Goal: Transaction & Acquisition: Purchase product/service

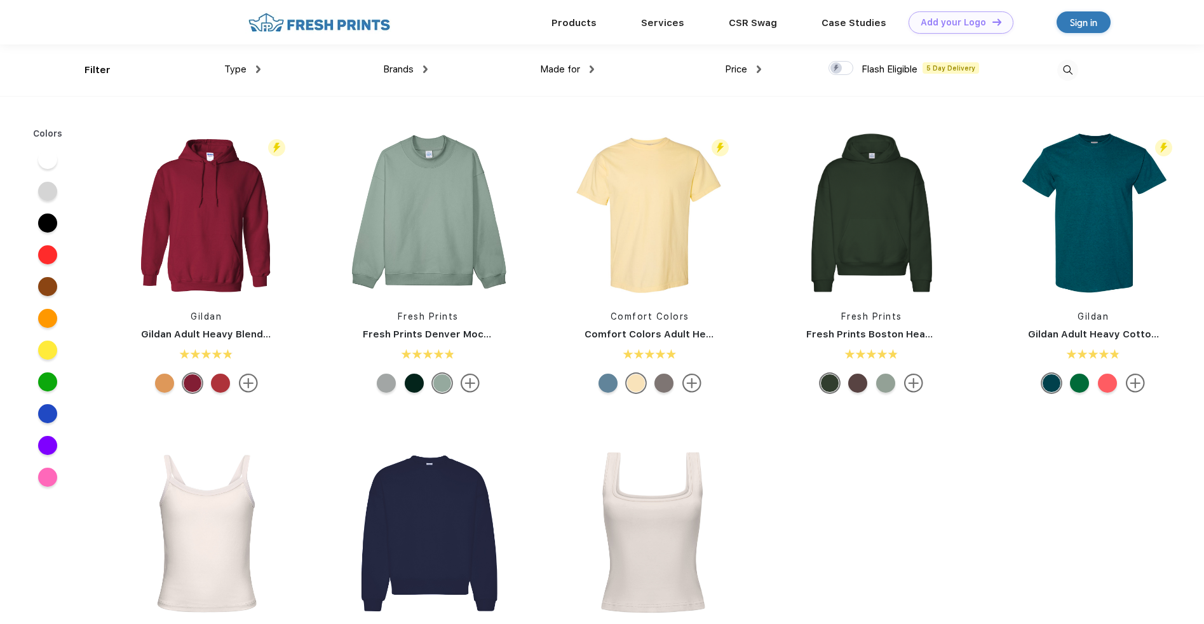
scroll to position [1, 0]
click at [449, 202] on img at bounding box center [428, 212] width 169 height 169
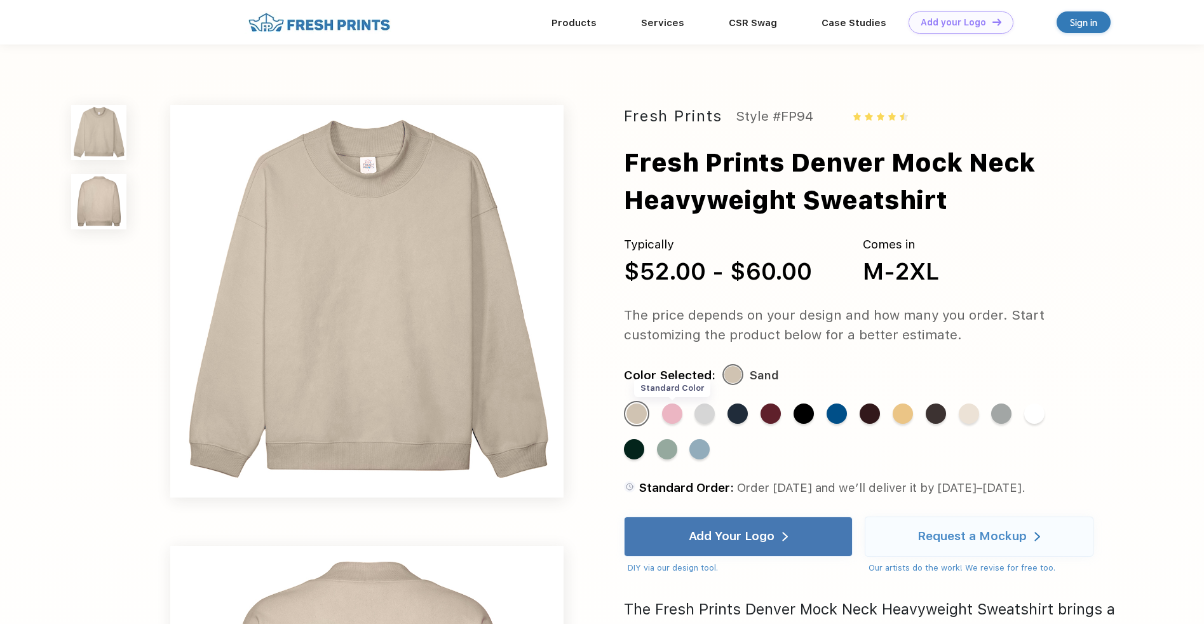
click at [674, 412] on div "Standard Color" at bounding box center [672, 414] width 20 height 20
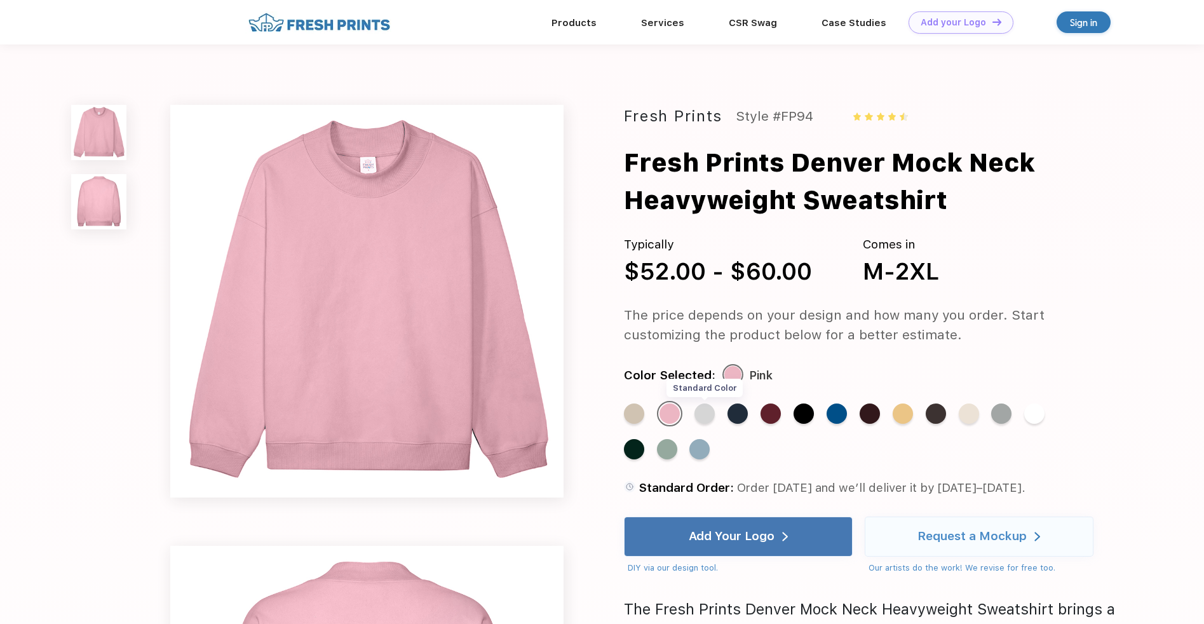
click at [703, 416] on div "Standard Color" at bounding box center [705, 414] width 20 height 20
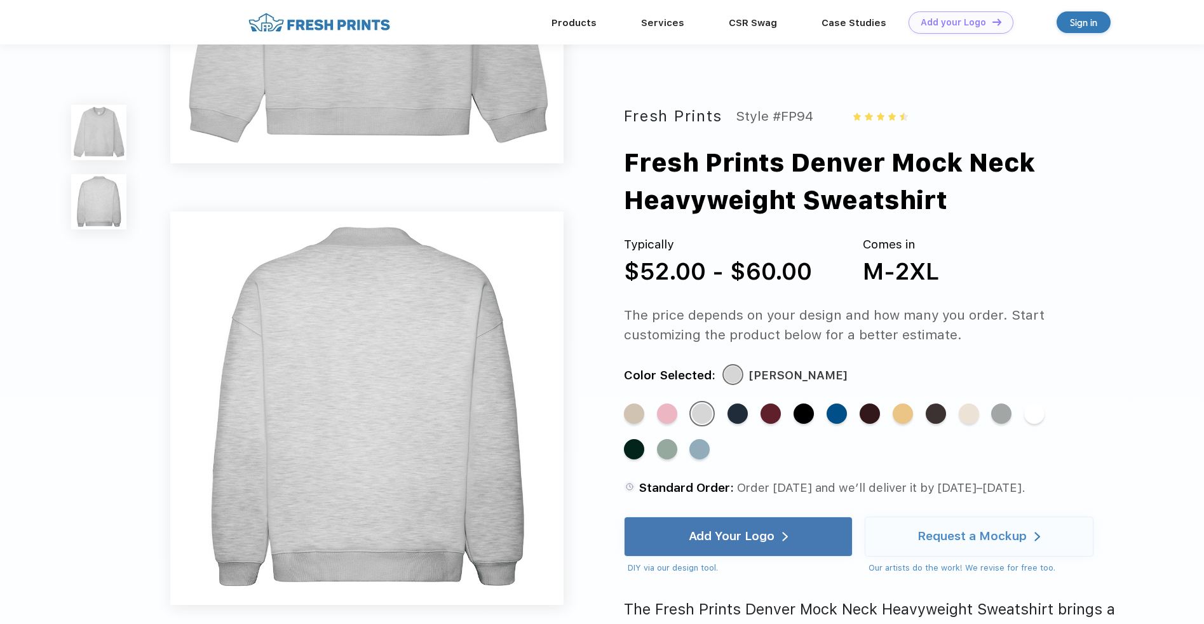
scroll to position [132, 0]
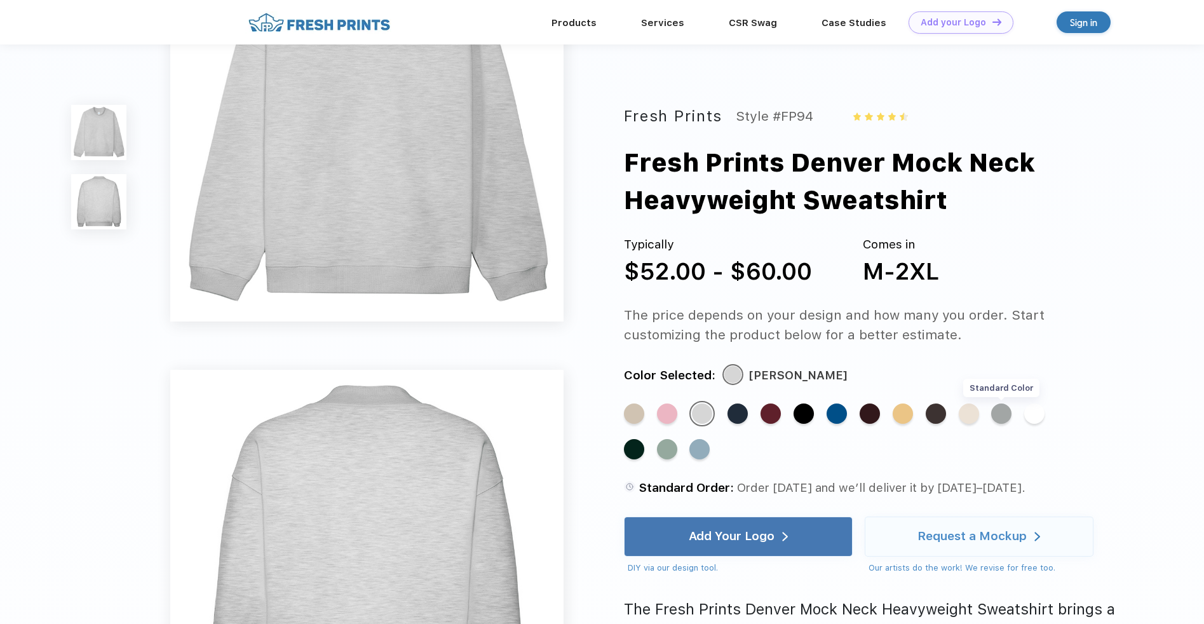
click at [1002, 419] on div "Standard Color" at bounding box center [1001, 414] width 20 height 20
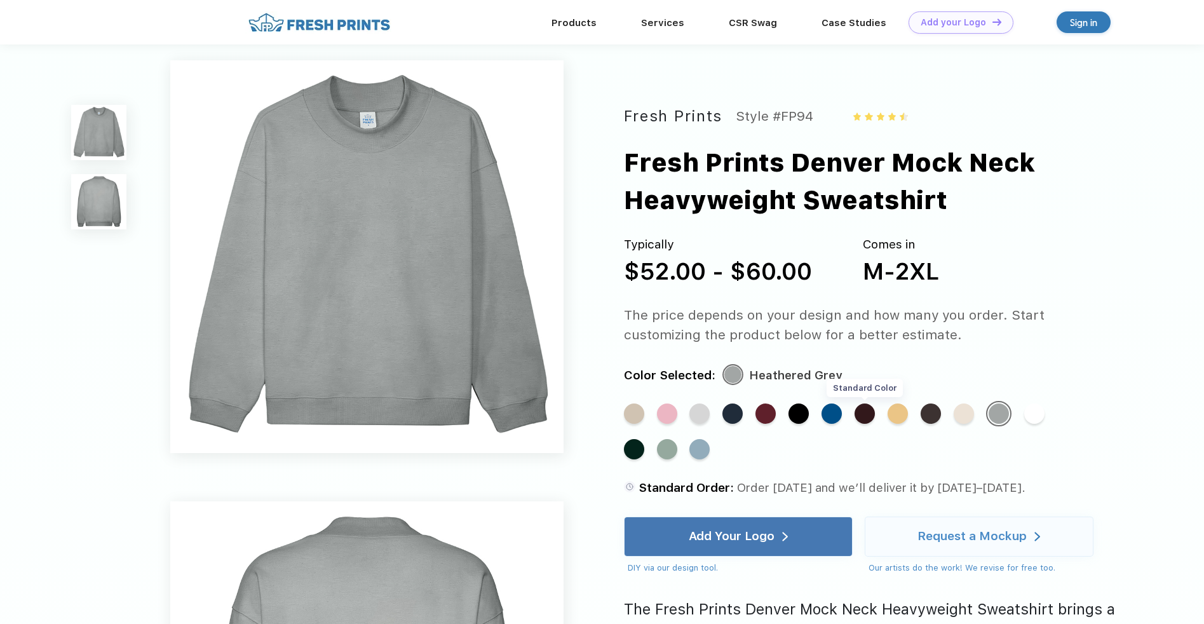
scroll to position [0, 0]
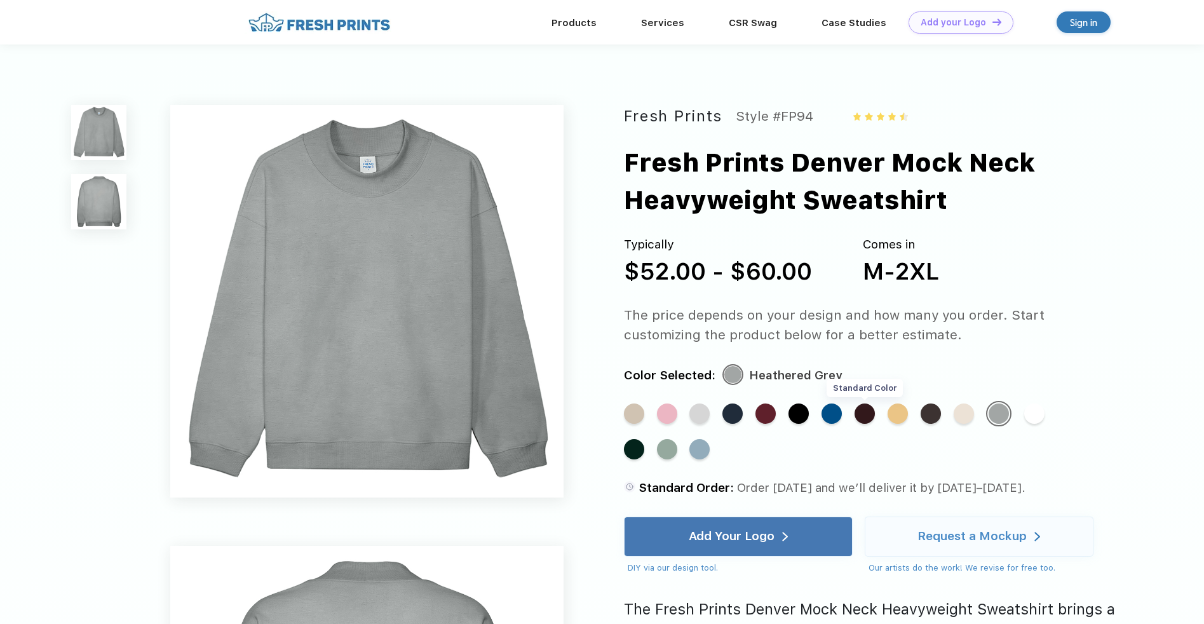
click at [859, 418] on div "Standard Color" at bounding box center [865, 414] width 20 height 20
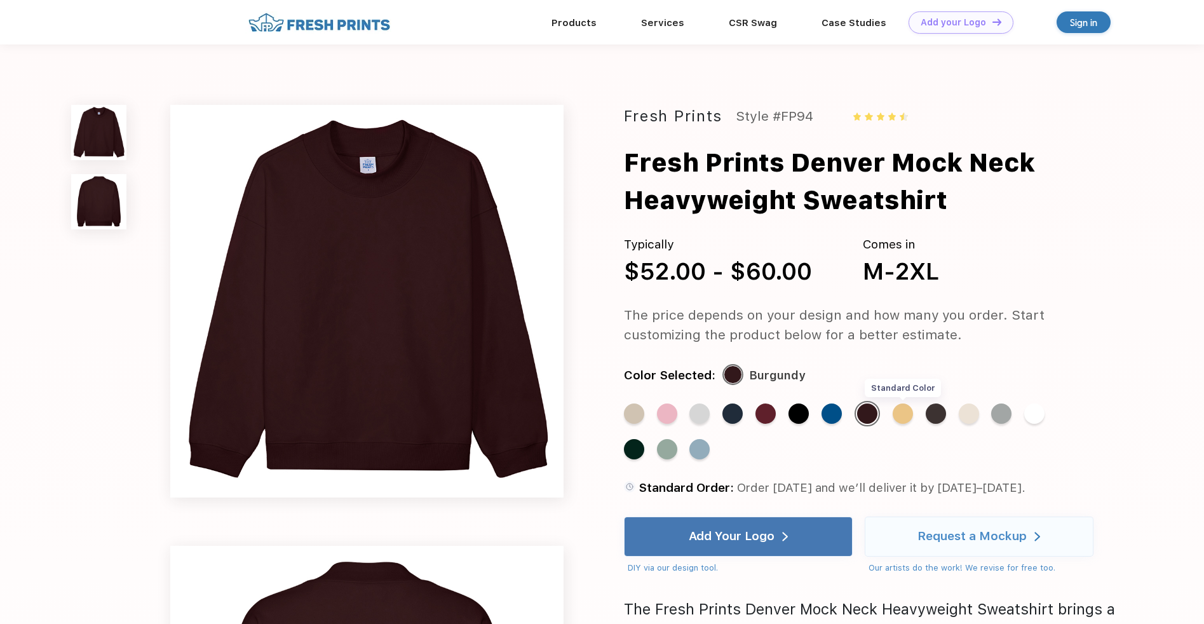
click at [900, 414] on div "Standard Color" at bounding box center [903, 414] width 20 height 20
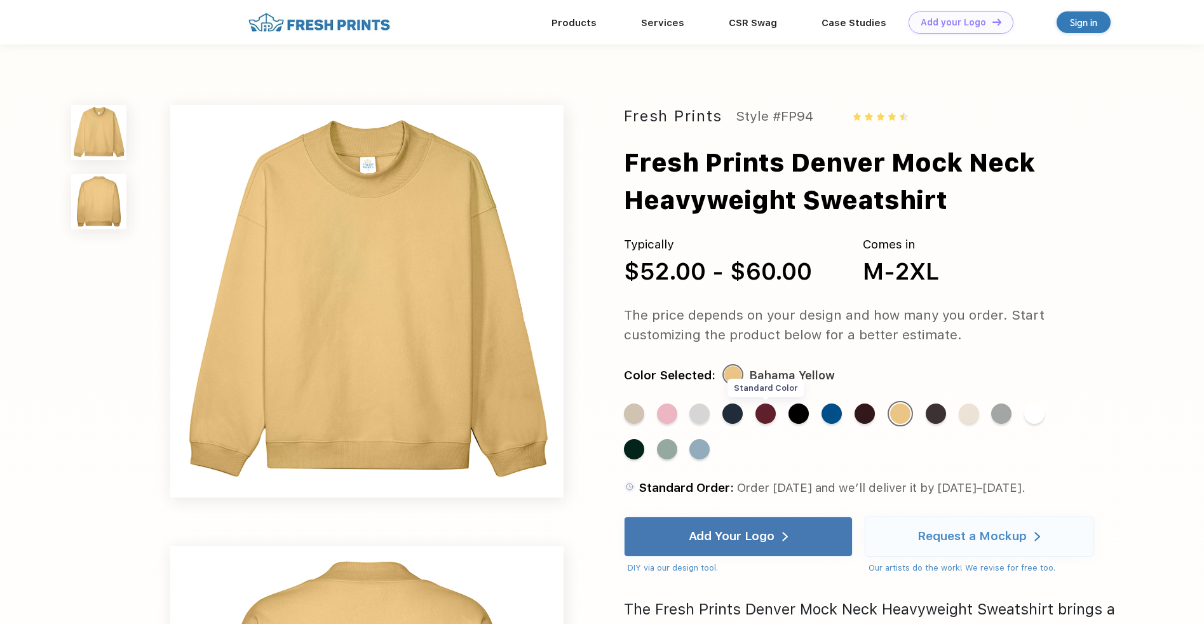
click at [769, 417] on div "Standard Color" at bounding box center [766, 414] width 20 height 20
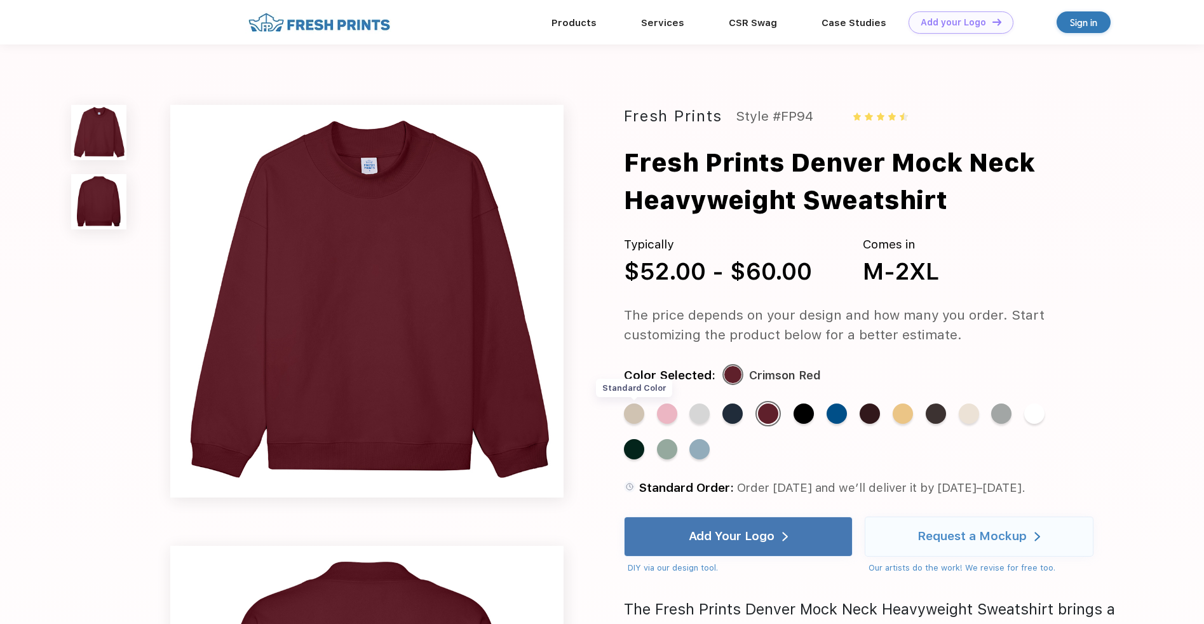
click at [630, 417] on div "Standard Color" at bounding box center [634, 414] width 20 height 20
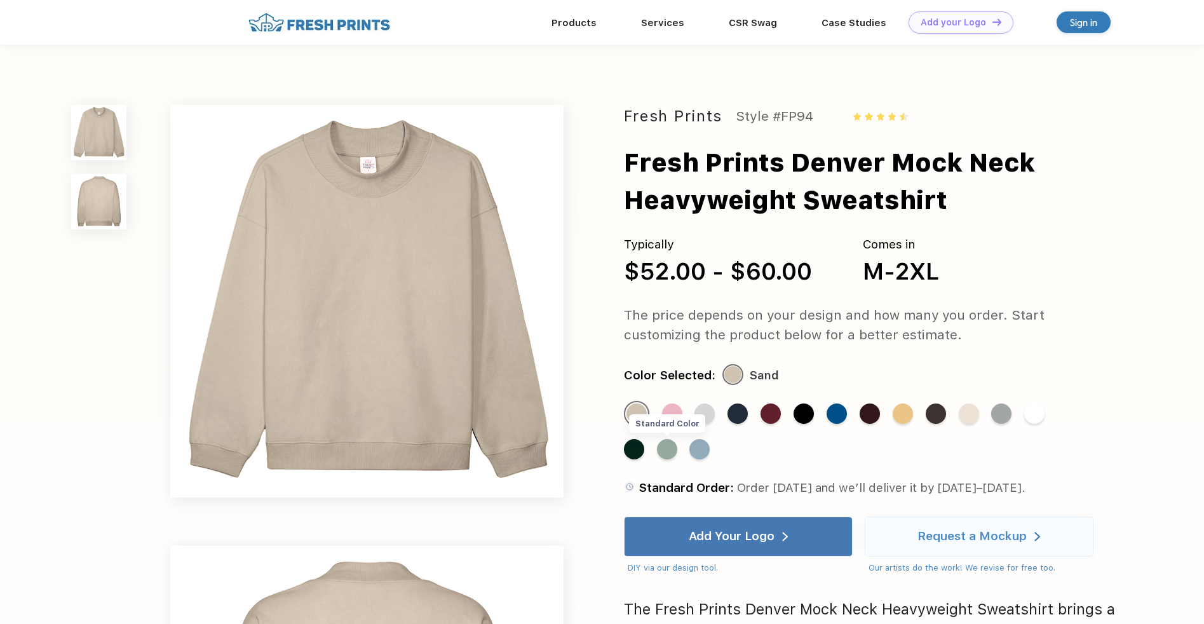
click at [657, 454] on div "Standard Color" at bounding box center [667, 449] width 20 height 20
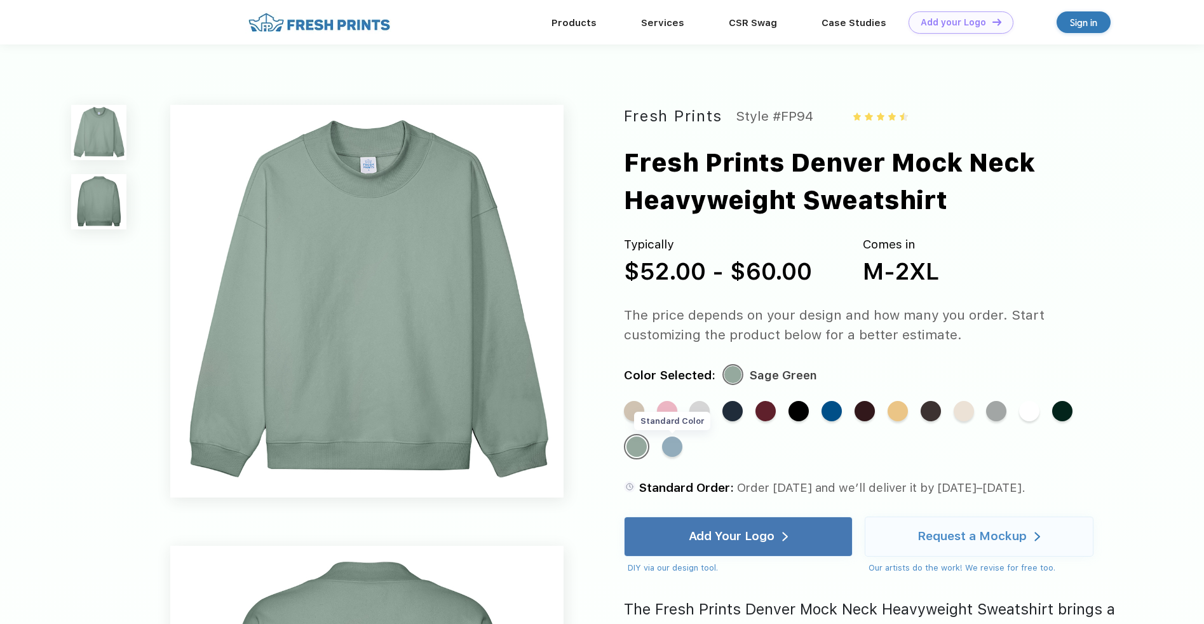
click at [675, 452] on div "Standard Color" at bounding box center [672, 447] width 20 height 20
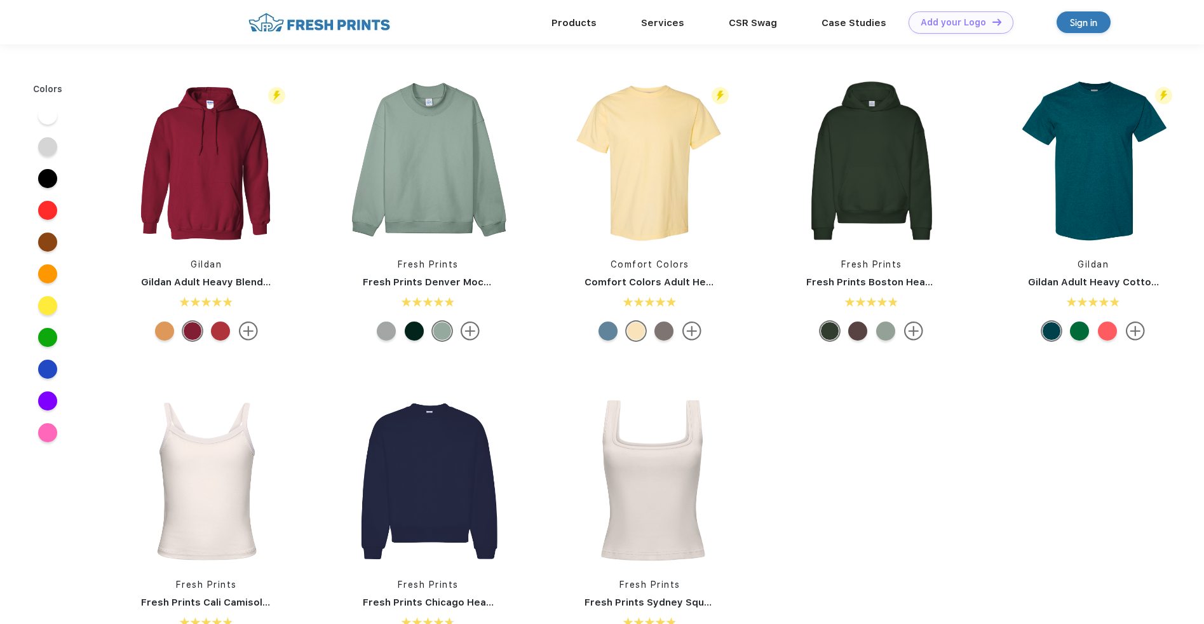
scroll to position [1, 0]
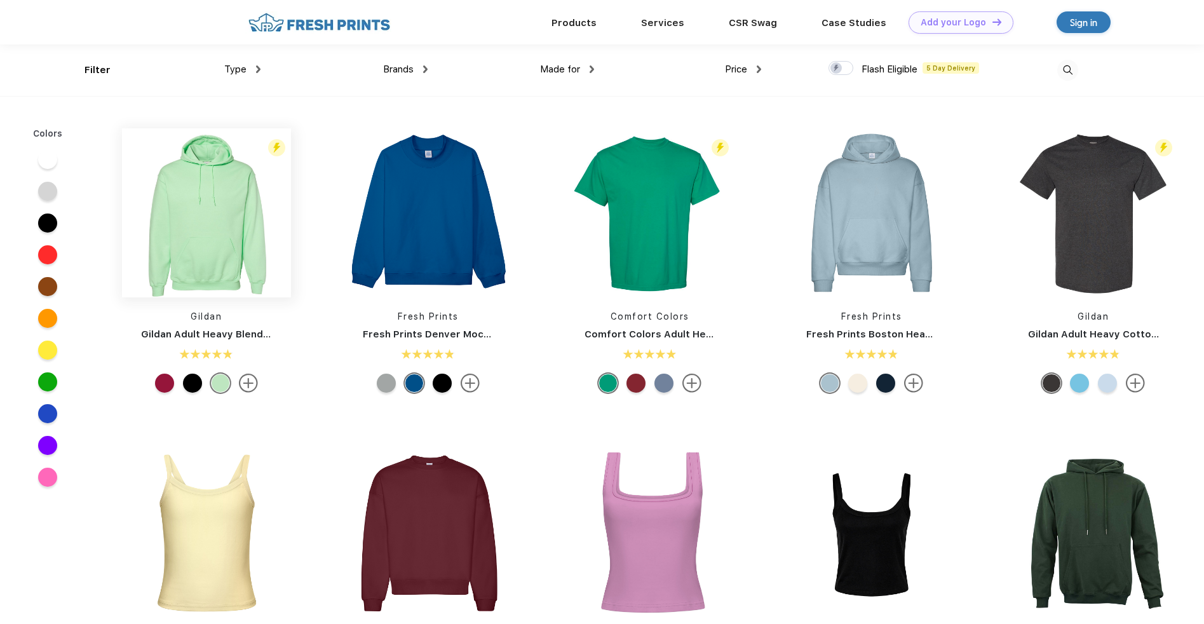
click at [217, 264] on img at bounding box center [206, 212] width 169 height 169
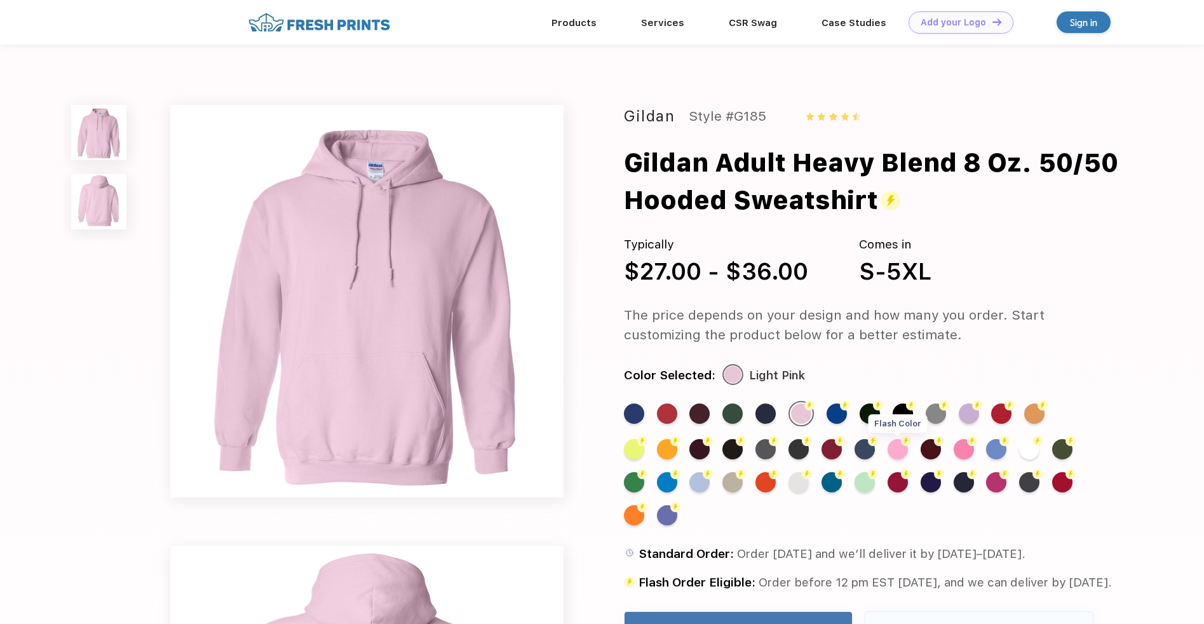
click at [888, 452] on div "Flash Color" at bounding box center [898, 449] width 20 height 20
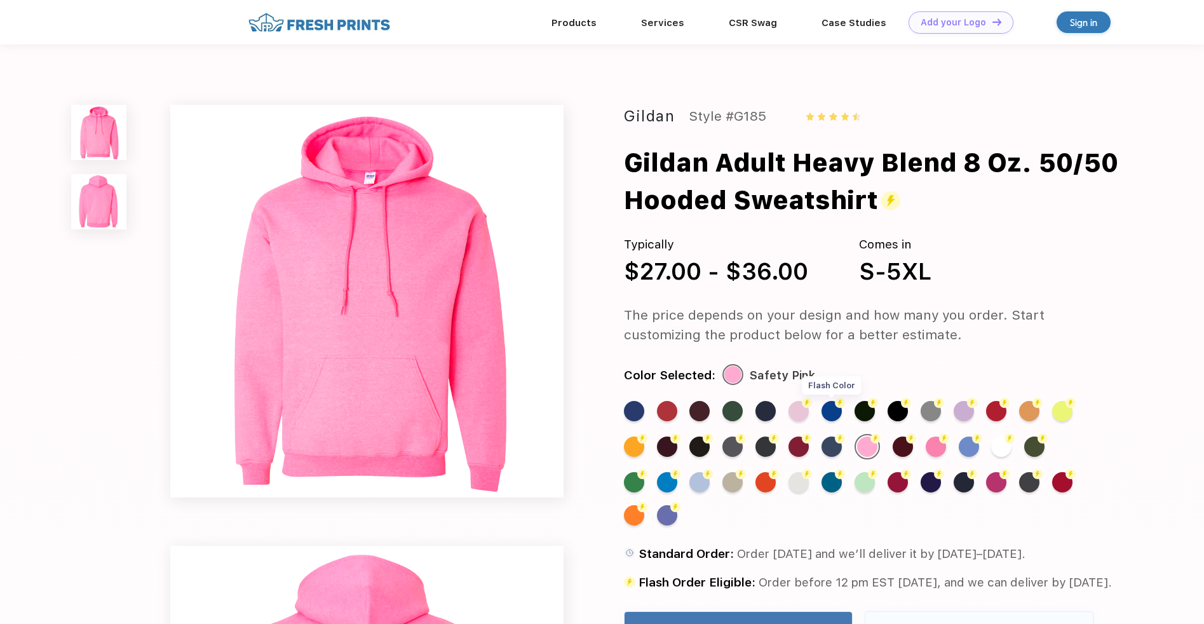
click at [827, 416] on div "Flash Color" at bounding box center [832, 411] width 20 height 20
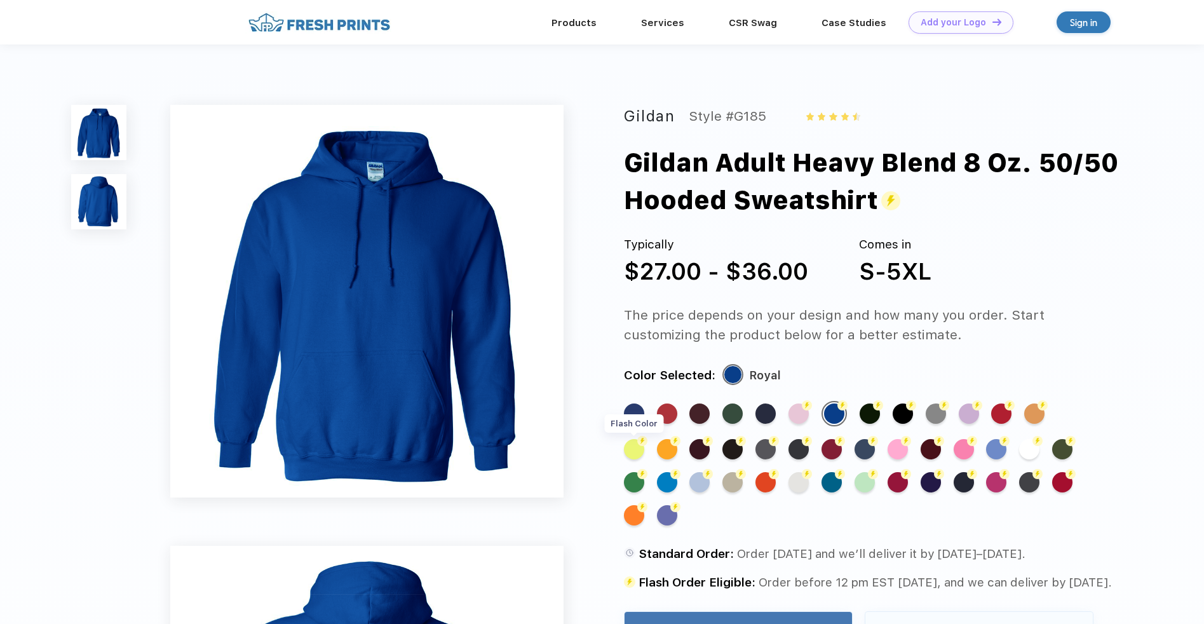
click at [644, 439] on div "Flash Color" at bounding box center [634, 449] width 20 height 20
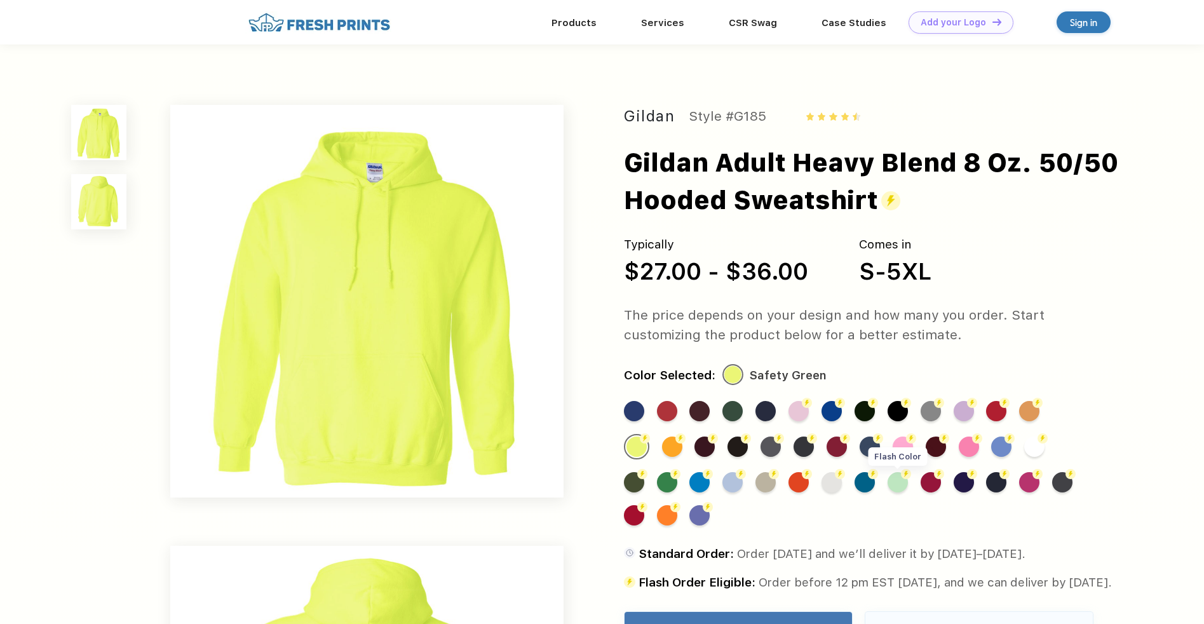
click at [888, 484] on div "Flash Color" at bounding box center [898, 482] width 20 height 20
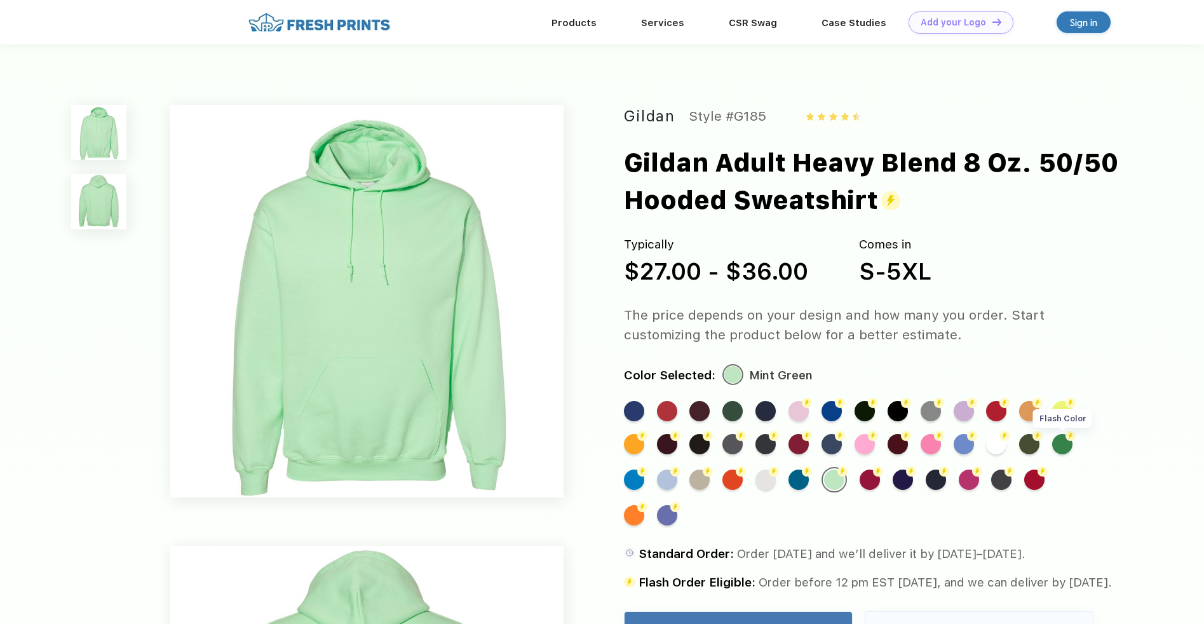
click at [1059, 447] on div "Flash Color" at bounding box center [1062, 444] width 20 height 20
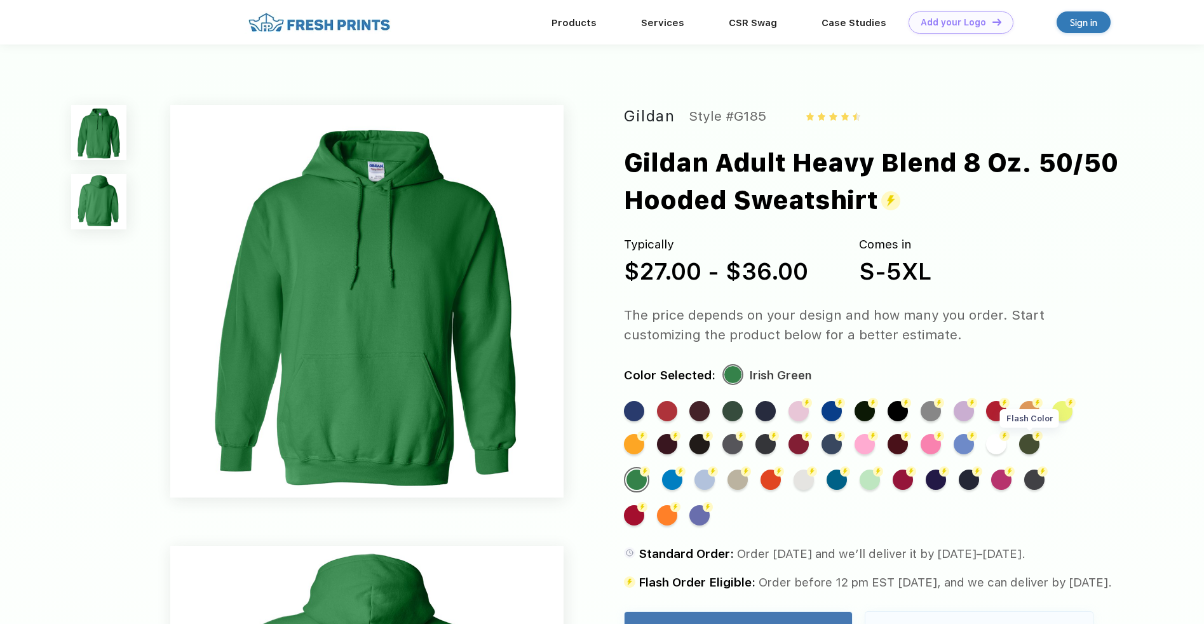
click at [1029, 449] on div "Flash Color" at bounding box center [1029, 444] width 20 height 20
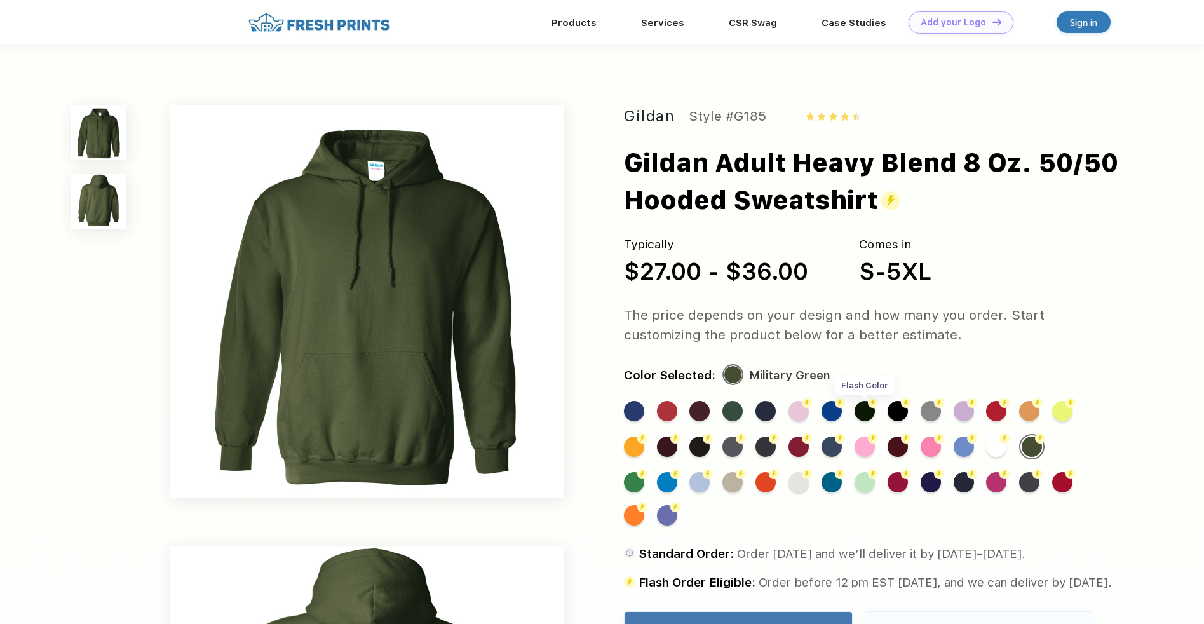
click at [867, 416] on div "Flash Color" at bounding box center [865, 411] width 20 height 20
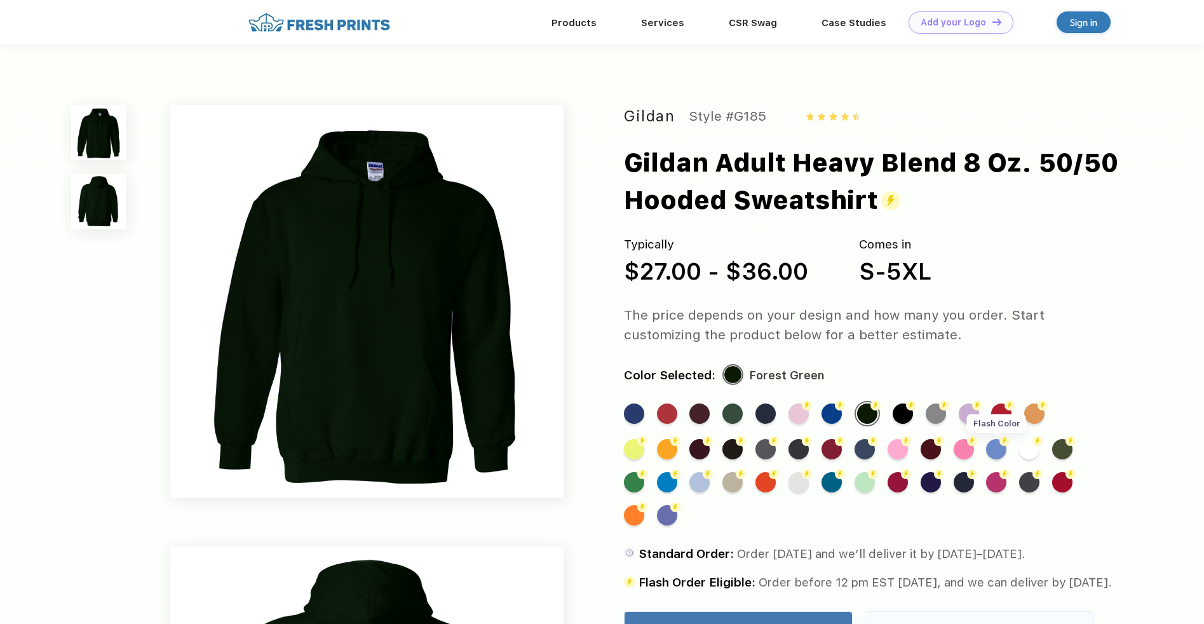
click at [986, 447] on div "Flash Color" at bounding box center [996, 449] width 20 height 20
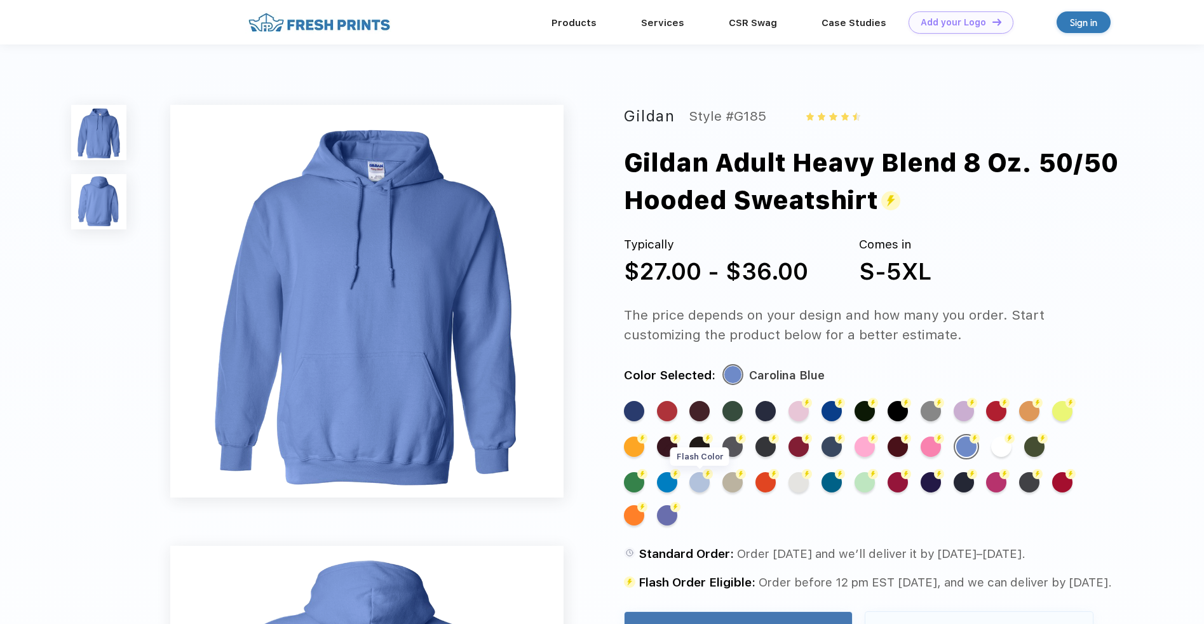
click at [689, 485] on div "Flash Color" at bounding box center [699, 482] width 20 height 20
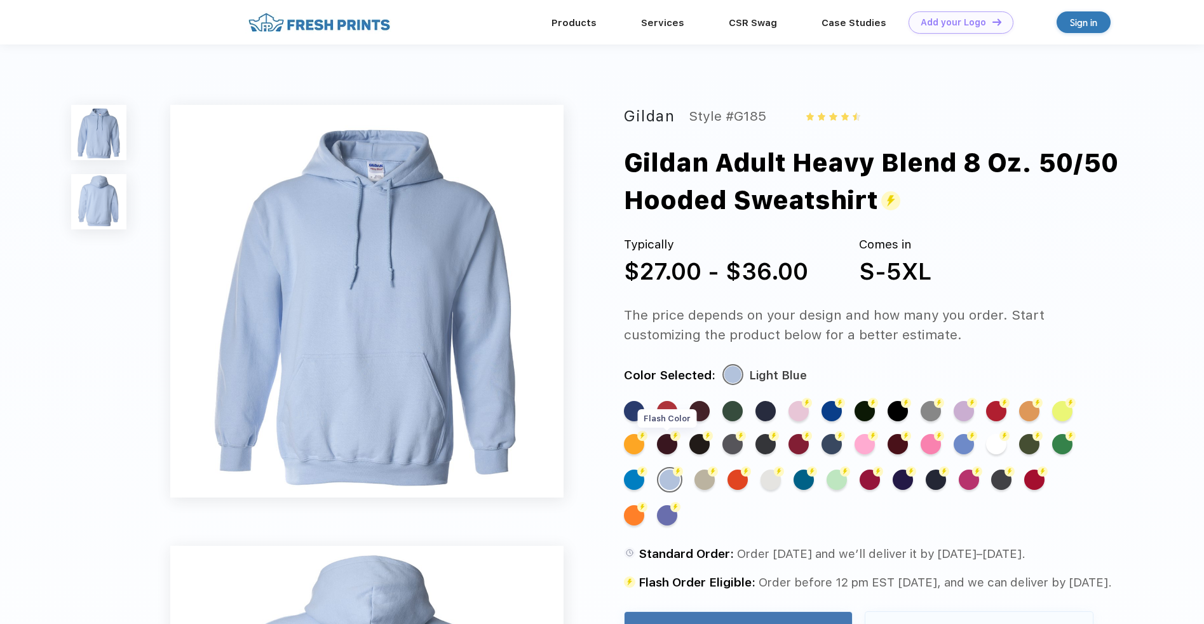
click at [662, 447] on div "Flash Color" at bounding box center [667, 444] width 20 height 20
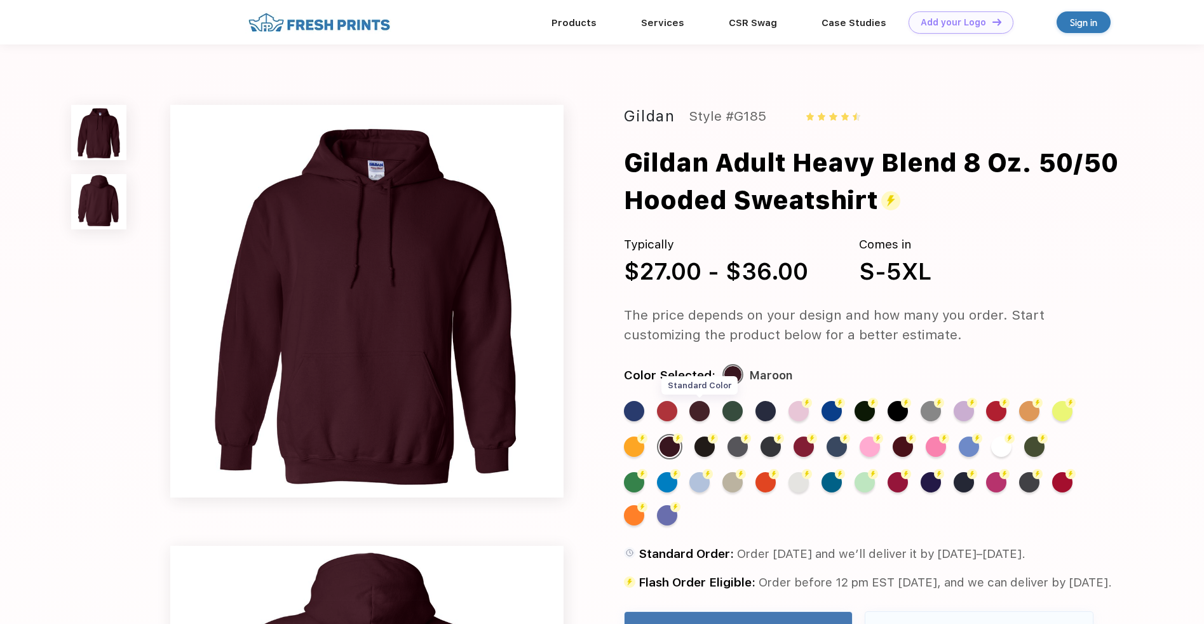
click at [703, 413] on div "Standard Color" at bounding box center [699, 411] width 20 height 20
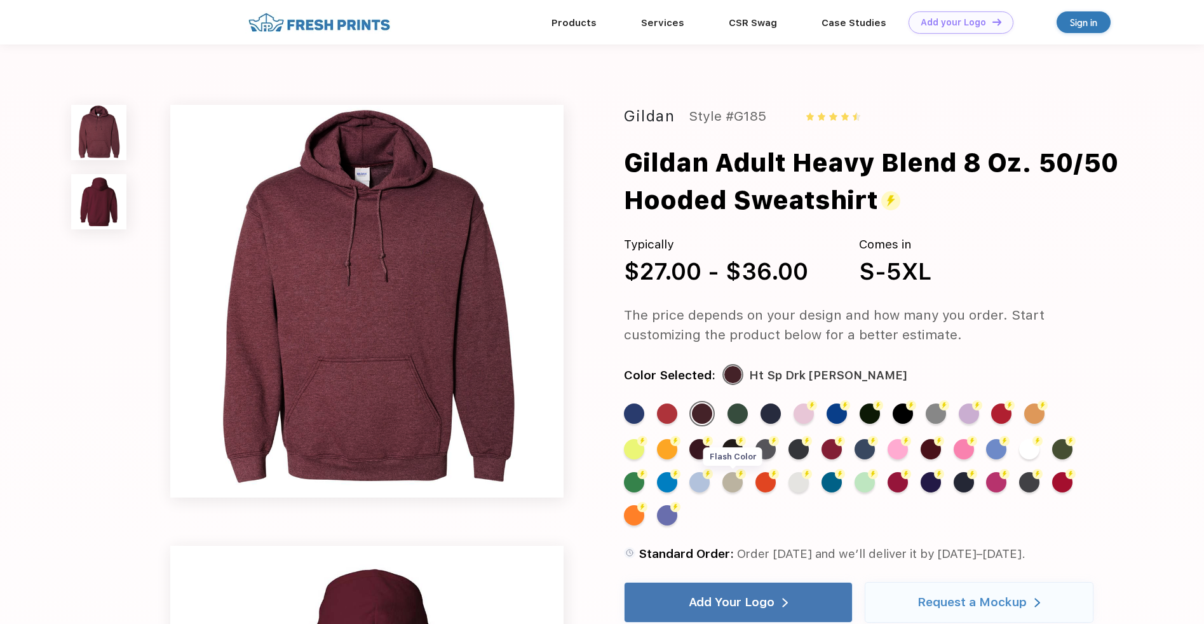
click at [723, 485] on div "Flash Color" at bounding box center [733, 482] width 20 height 20
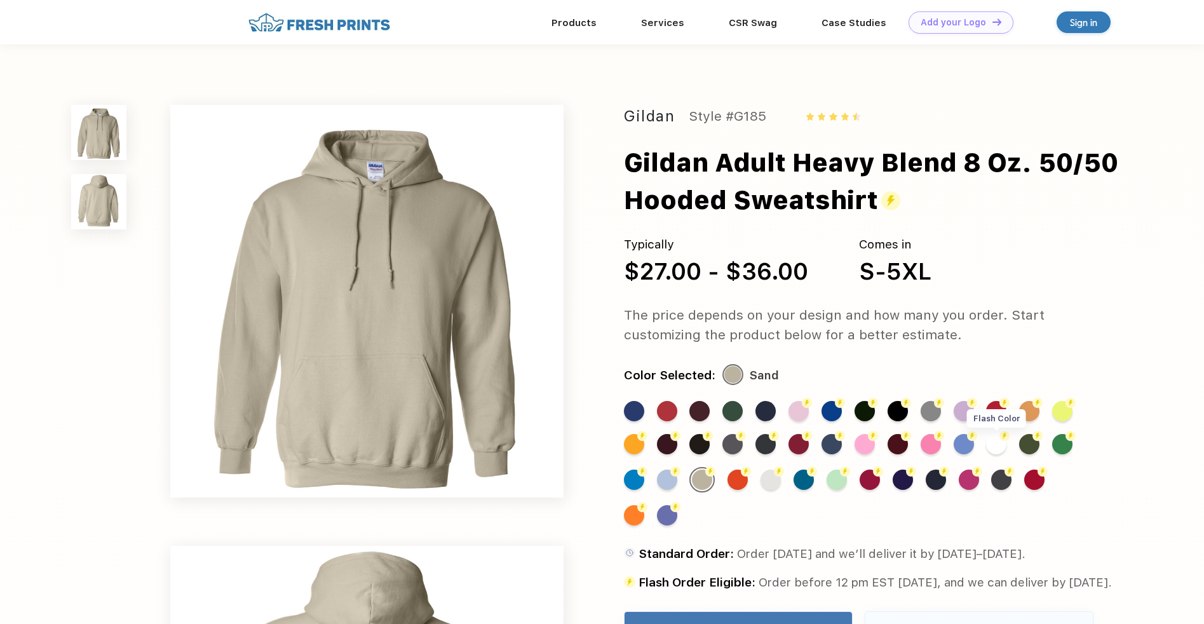
click at [995, 449] on div "Flash Color" at bounding box center [996, 444] width 20 height 20
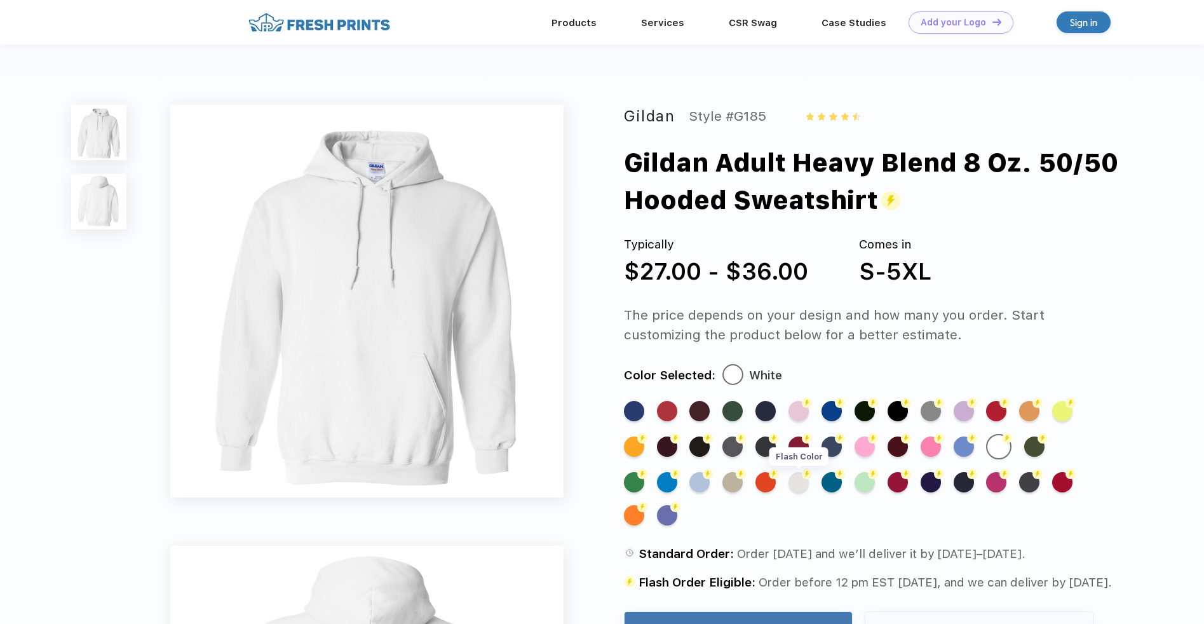
click at [789, 485] on div "Flash Color" at bounding box center [799, 482] width 20 height 20
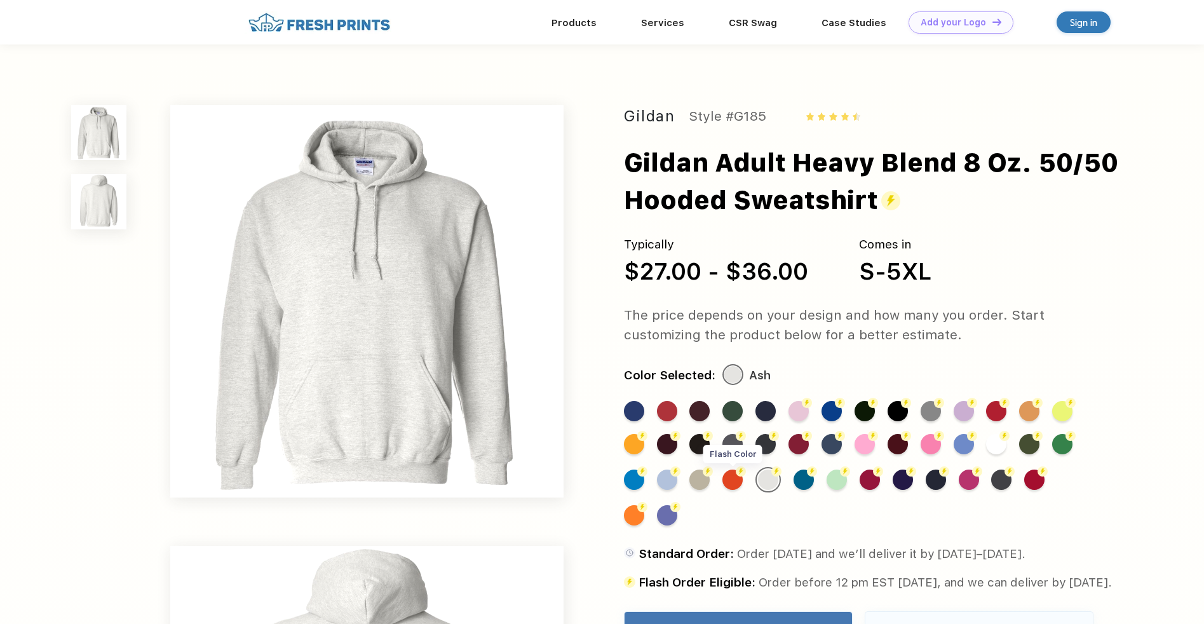
click at [729, 485] on div "Flash Color" at bounding box center [733, 480] width 20 height 20
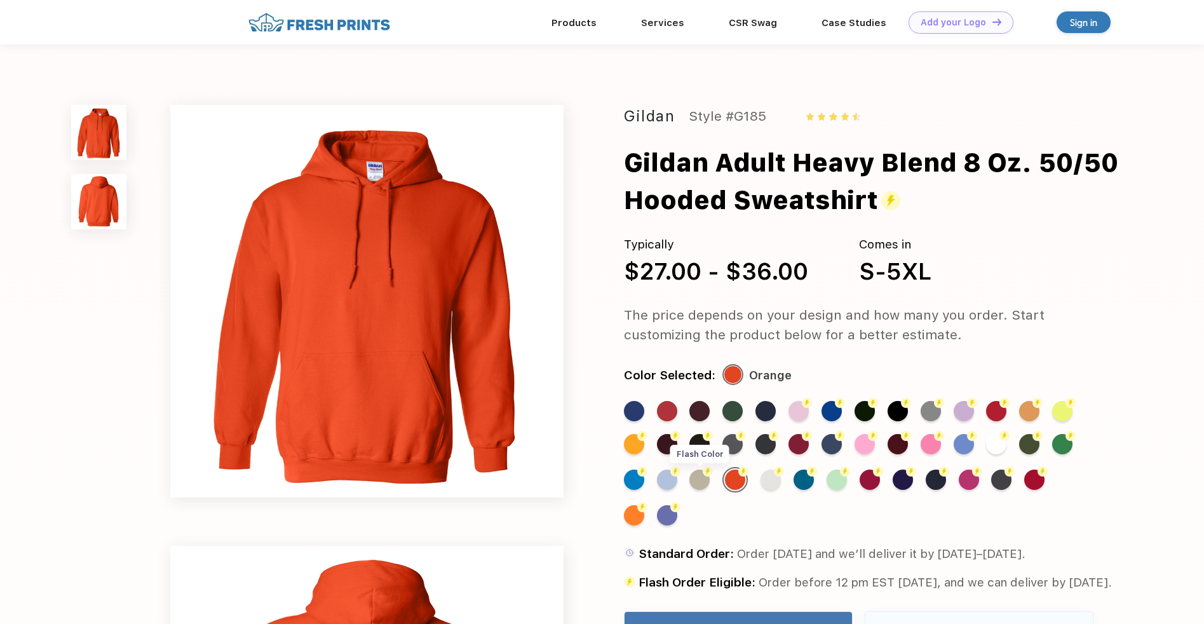
click at [696, 482] on div "Flash Color" at bounding box center [699, 480] width 20 height 20
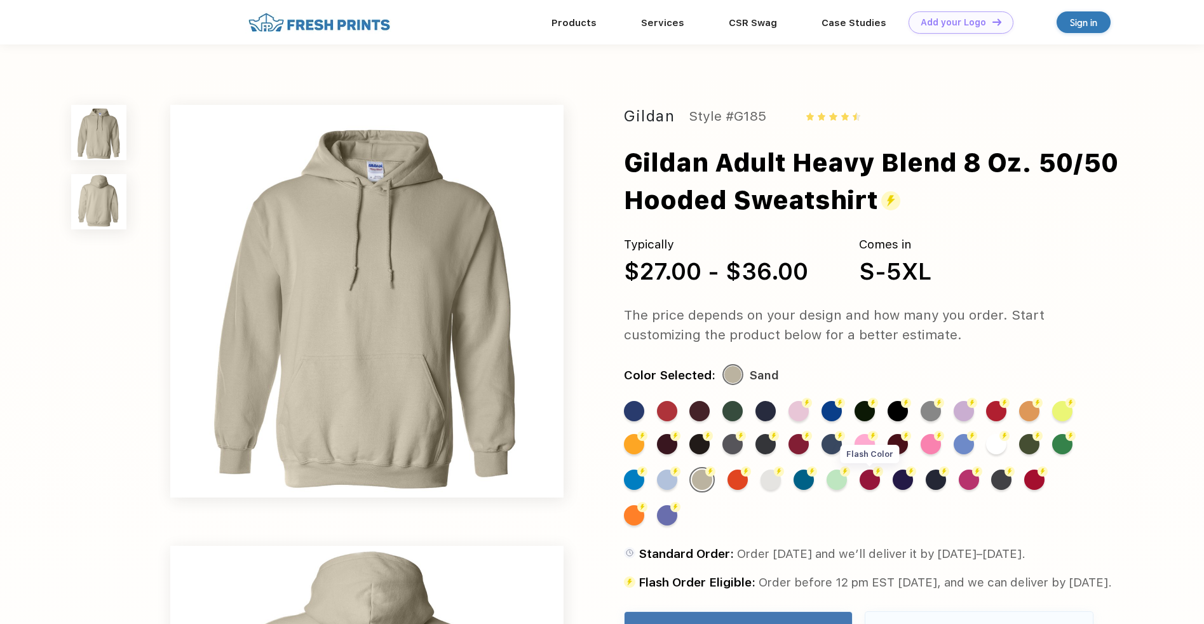
click at [873, 478] on div "Flash Color" at bounding box center [870, 480] width 20 height 20
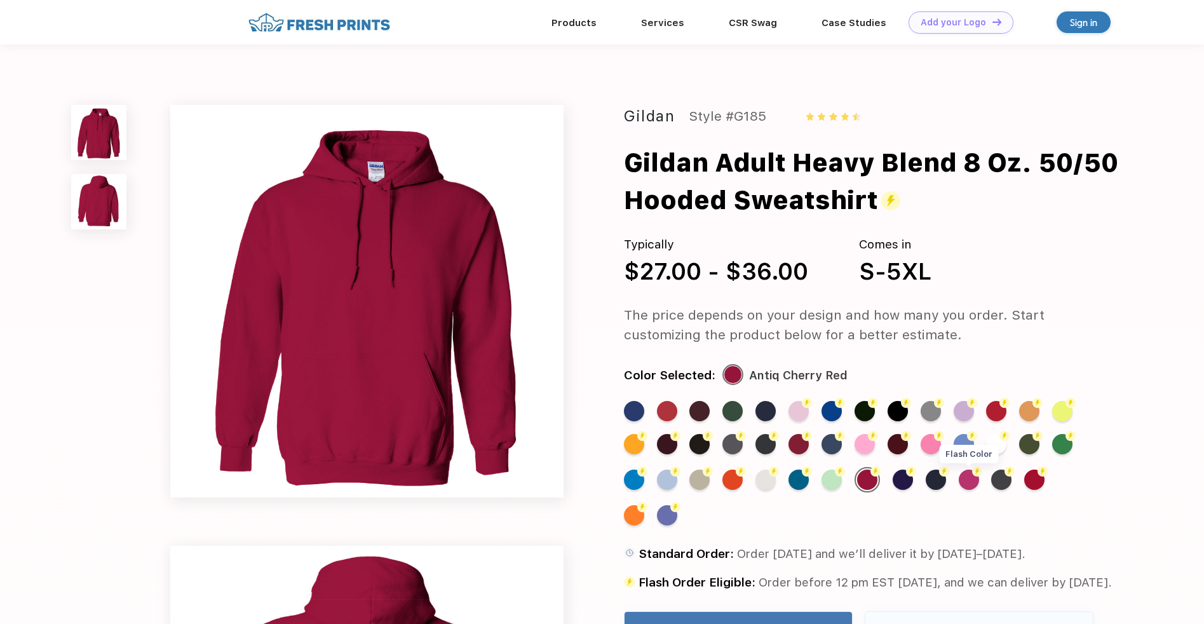
click at [967, 484] on div "Flash Color" at bounding box center [969, 480] width 20 height 20
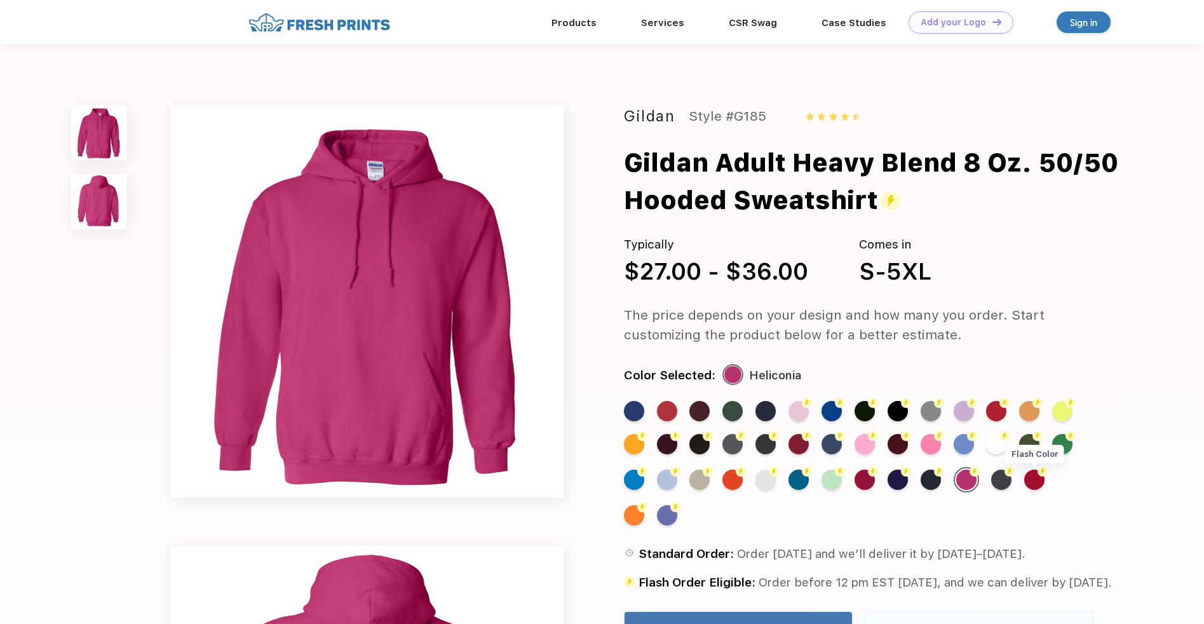
click at [1035, 480] on div "Flash Color" at bounding box center [1034, 480] width 20 height 20
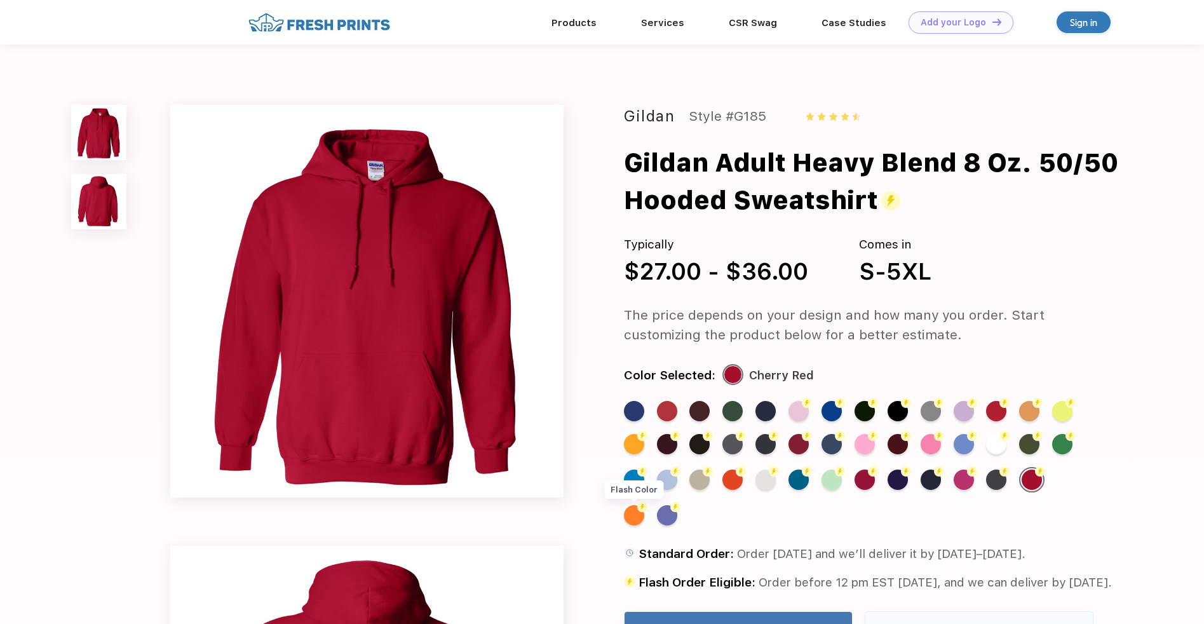
click at [644, 505] on div "Flash Color" at bounding box center [634, 515] width 20 height 20
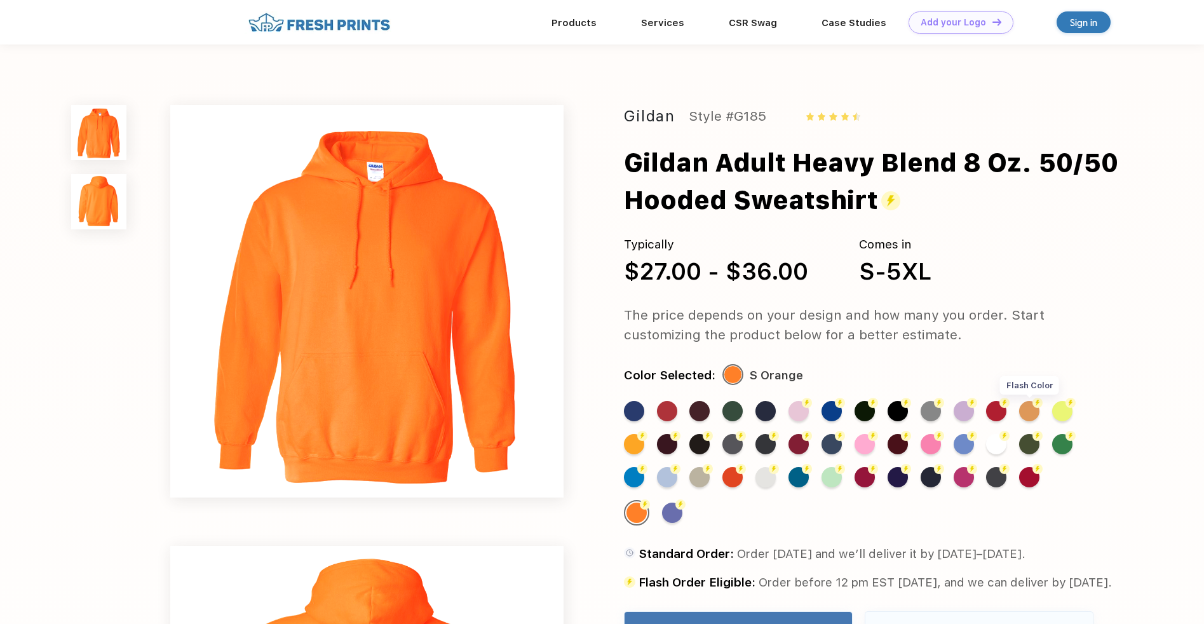
click at [1028, 410] on div "Flash Color" at bounding box center [1029, 411] width 20 height 20
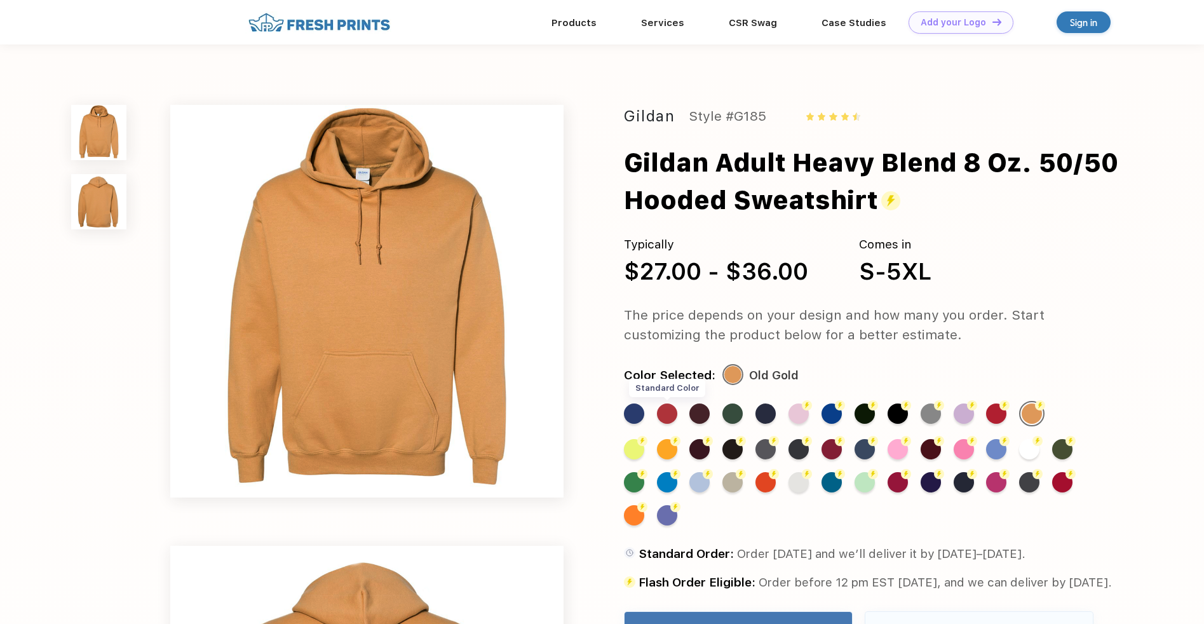
click at [669, 416] on div "Standard Color" at bounding box center [667, 414] width 20 height 20
